Goal: Information Seeking & Learning: Learn about a topic

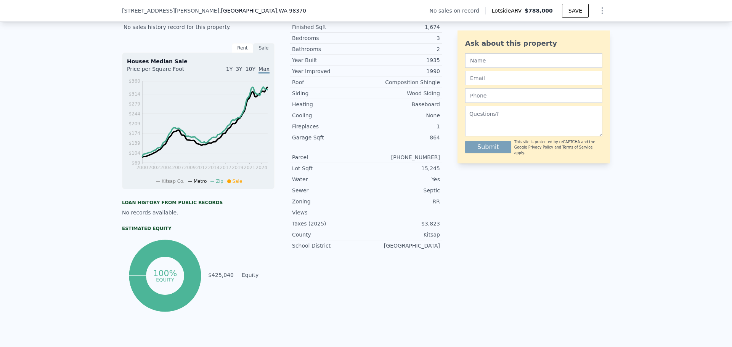
scroll to position [226, 0]
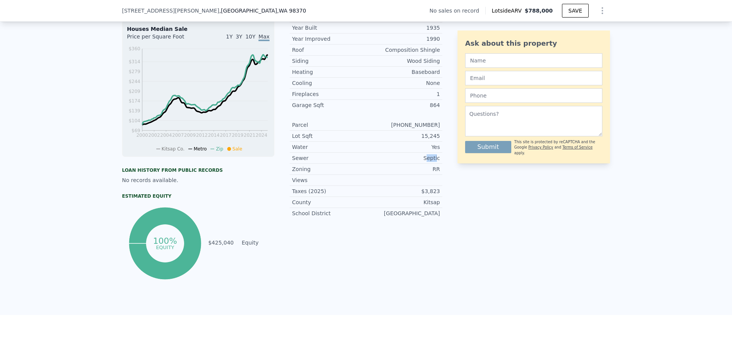
drag, startPoint x: 426, startPoint y: 165, endPoint x: 437, endPoint y: 165, distance: 10.3
click at [437, 162] on div "Septic" at bounding box center [403, 158] width 74 height 8
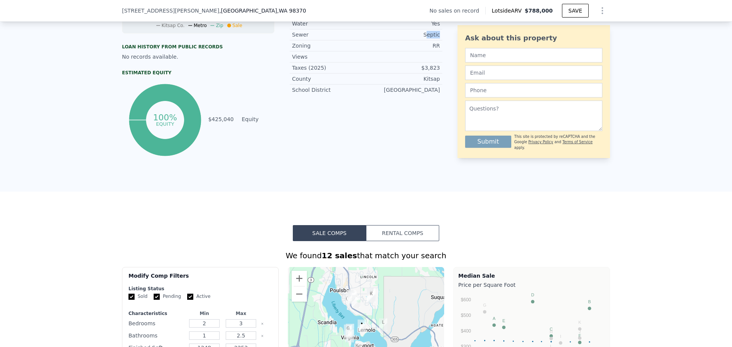
scroll to position [302, 0]
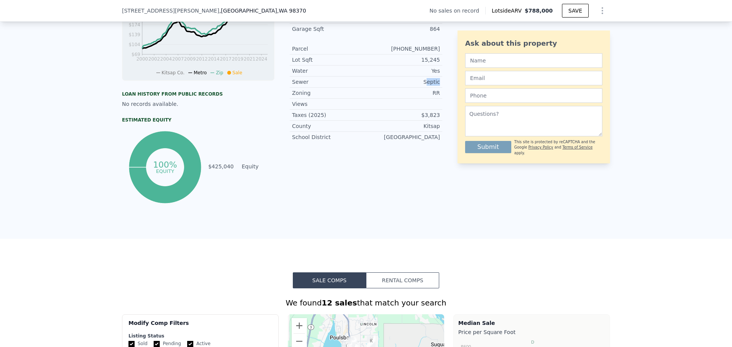
drag, startPoint x: 390, startPoint y: 51, endPoint x: 436, endPoint y: 51, distance: 45.8
click at [436, 51] on div "[PHONE_NUMBER]" at bounding box center [403, 49] width 74 height 8
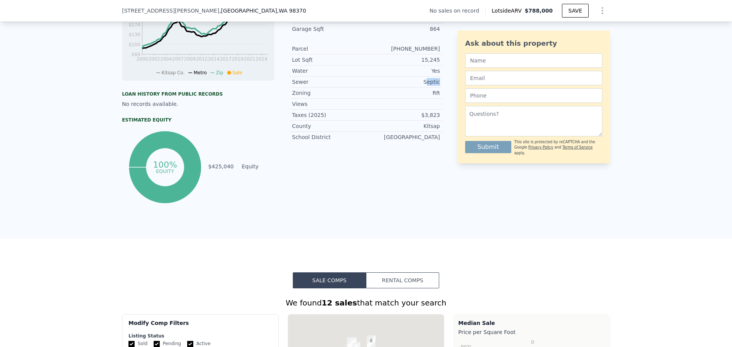
copy div "[PHONE_NUMBER]"
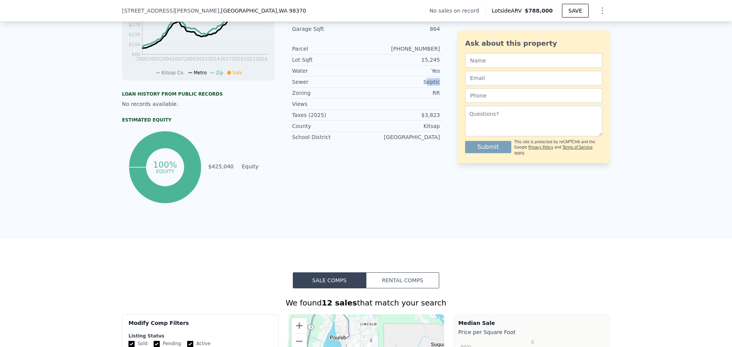
copy div "[PHONE_NUMBER]"
click at [399, 53] on div "[PHONE_NUMBER]" at bounding box center [403, 49] width 74 height 8
drag, startPoint x: 390, startPoint y: 55, endPoint x: 446, endPoint y: 51, distance: 55.8
click at [446, 51] on div "LISTING & SALE HISTORY No sales history record for this property. Rent Sale Ren…" at bounding box center [366, 53] width 488 height 305
copy div "[PHONE_NUMBER]"
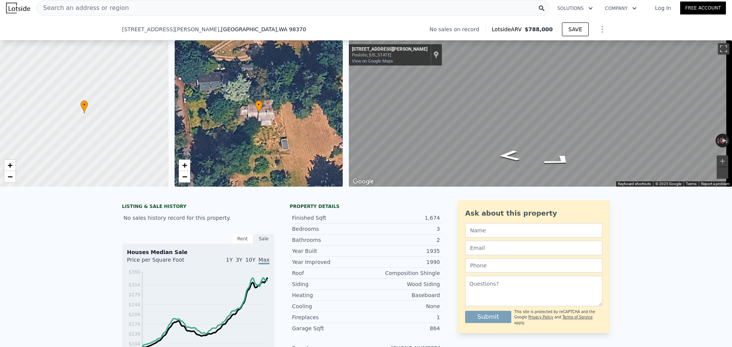
scroll to position [153, 0]
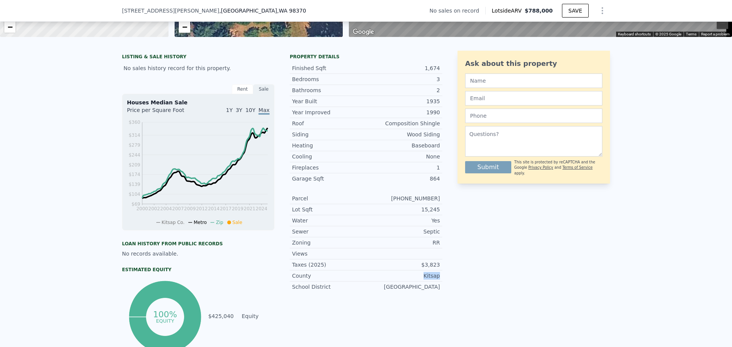
drag, startPoint x: 422, startPoint y: 285, endPoint x: 447, endPoint y: 283, distance: 25.2
click at [444, 284] on div "LISTING & SALE HISTORY No sales history record for this property. Rent Sale Ren…" at bounding box center [366, 203] width 488 height 305
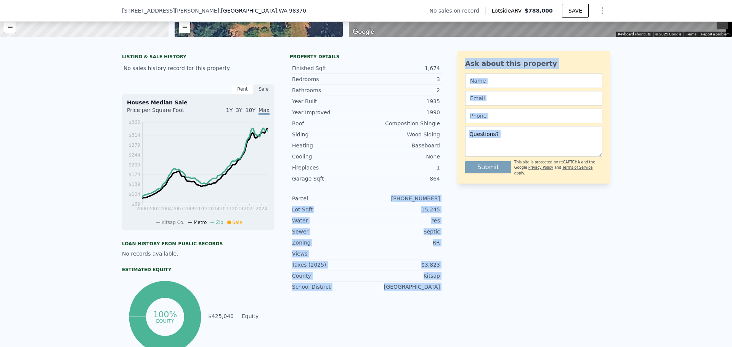
drag, startPoint x: 390, startPoint y: 204, endPoint x: 454, endPoint y: 204, distance: 63.3
click at [454, 204] on div "LISTING & SALE HISTORY No sales history record for this property. Rent Sale Ren…" at bounding box center [366, 203] width 488 height 305
click at [437, 204] on div "Parcel [PHONE_NUMBER]" at bounding box center [366, 198] width 153 height 11
click at [440, 204] on div "LISTING & SALE HISTORY No sales history record for this property. Rent Sale Ren…" at bounding box center [366, 203] width 488 height 305
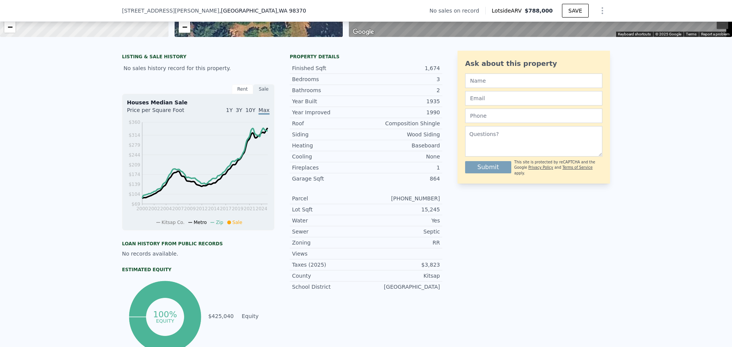
click at [433, 202] on div "[PHONE_NUMBER]" at bounding box center [403, 199] width 74 height 8
drag, startPoint x: 437, startPoint y: 203, endPoint x: 369, endPoint y: 197, distance: 68.9
click at [369, 197] on div "Year Improved 1990 Roof Composition Shingle Siding Wood Siding Heating Baseboar…" at bounding box center [366, 200] width 153 height 186
copy div "[PHONE_NUMBER]"
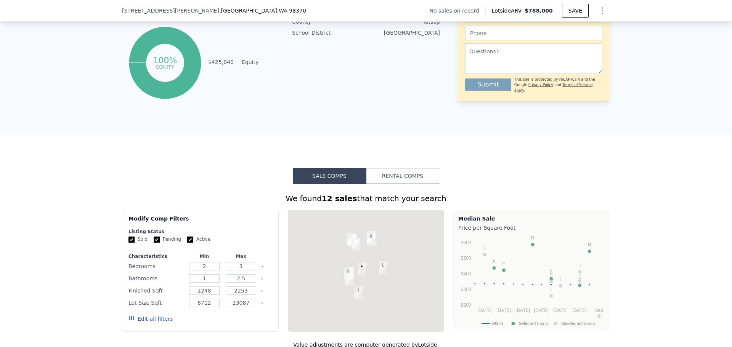
scroll to position [534, 0]
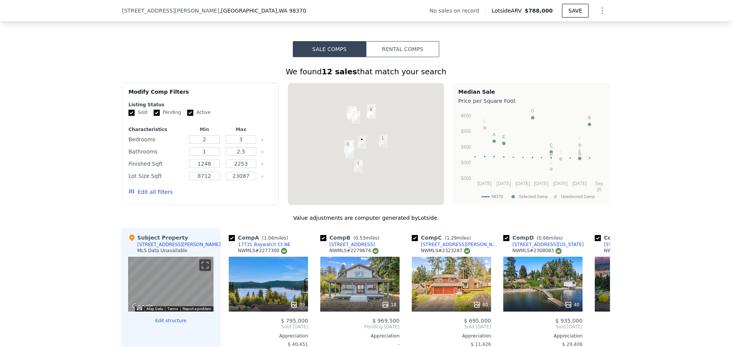
click at [416, 57] on button "Rental Comps" at bounding box center [402, 49] width 73 height 16
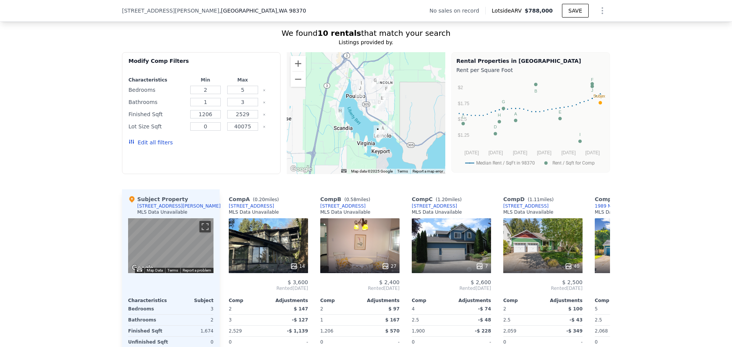
scroll to position [572, 0]
click at [247, 119] on input "2529" at bounding box center [242, 115] width 31 height 8
type input "2000"
click at [258, 147] on button "Update Search" at bounding box center [246, 143] width 58 height 11
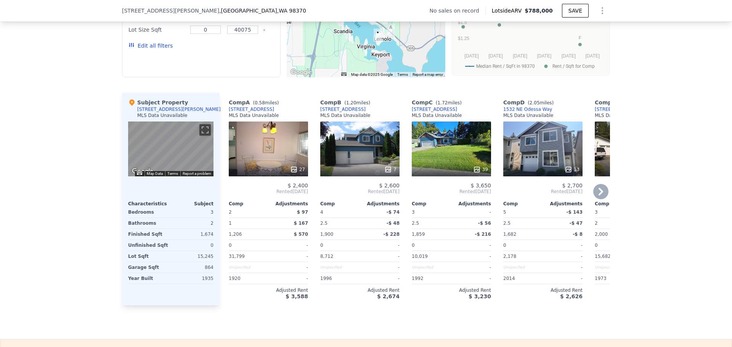
scroll to position [686, 0]
